Goal: Check status: Check status

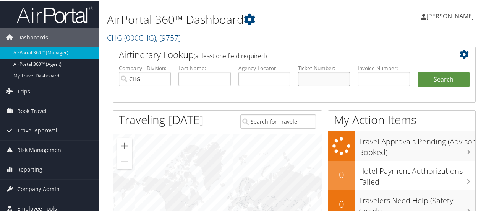
click at [310, 78] on input "text" at bounding box center [324, 78] width 52 height 14
paste input "0067324104673"
type input "0067324104673"
click at [418, 71] on button "Search" at bounding box center [444, 78] width 52 height 15
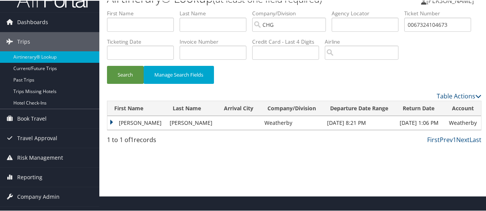
scroll to position [28, 0]
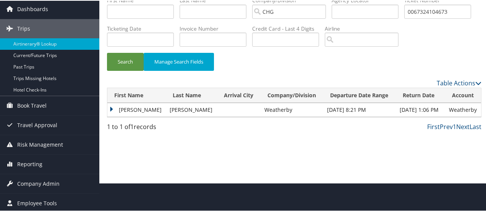
click at [112, 116] on td "Elisabeth" at bounding box center [136, 109] width 59 height 14
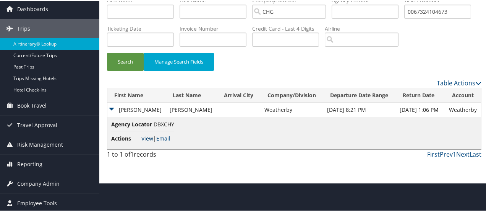
click at [143, 141] on link "View" at bounding box center [147, 137] width 12 height 7
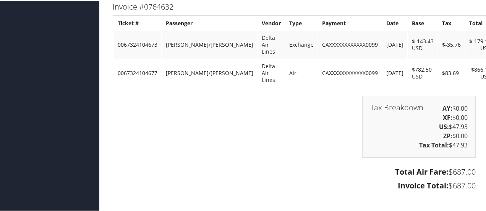
scroll to position [380, 0]
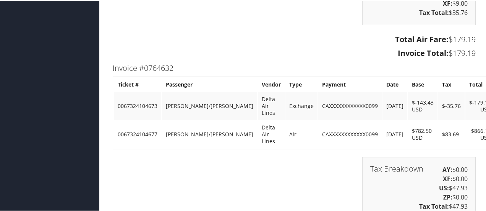
click at [144, 120] on td "0067324104677" at bounding box center [137, 134] width 47 height 28
copy td "0067324104677"
click at [178, 120] on td "TUCKER/ELISABETH" at bounding box center [209, 134] width 95 height 28
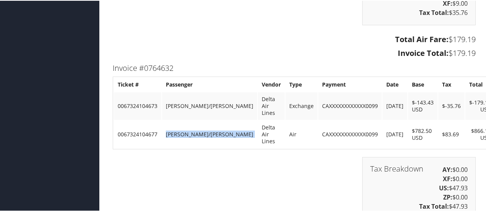
click at [178, 120] on td "TUCKER/ELISABETH" at bounding box center [209, 134] width 95 height 28
copy tr "TUCKER/ELISABETH"
